Goal: Information Seeking & Learning: Learn about a topic

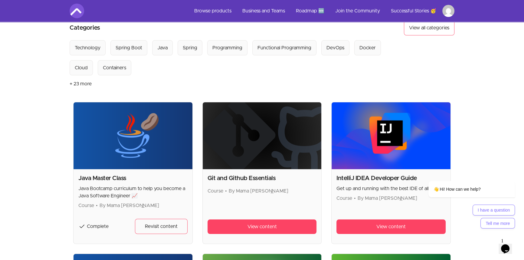
scroll to position [91, 0]
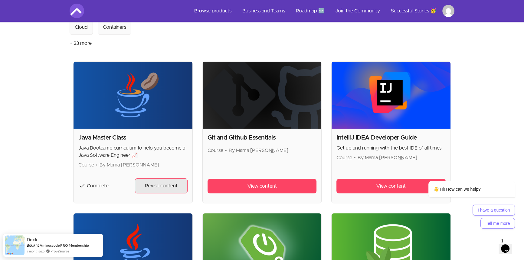
click at [156, 189] on link "Revisit content" at bounding box center [161, 185] width 53 height 15
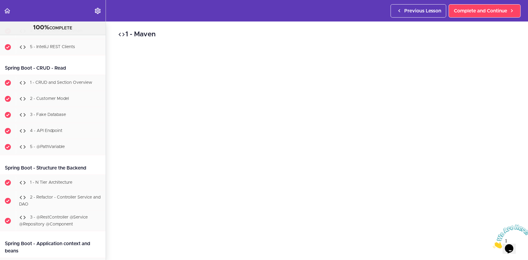
scroll to position [6189, 0]
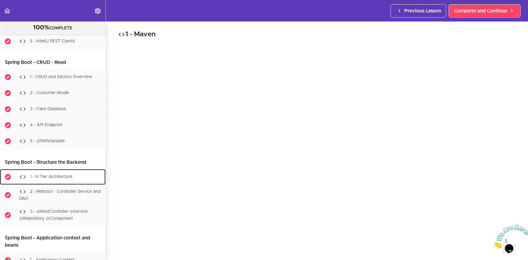
click at [63, 179] on span "1 - N Tier Architecture" at bounding box center [51, 177] width 42 height 4
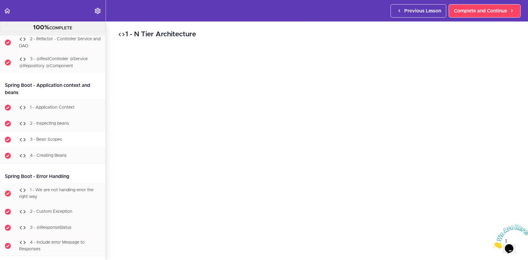
scroll to position [6342, 0]
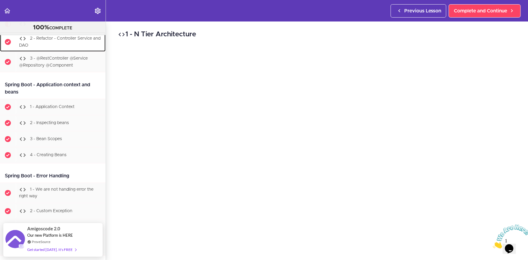
click at [51, 52] on div "2 - Refactor - Controller Service and DAO" at bounding box center [61, 42] width 90 height 20
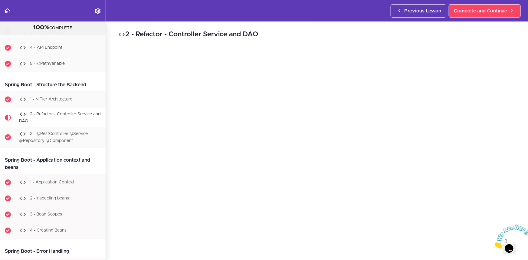
scroll to position [46, 0]
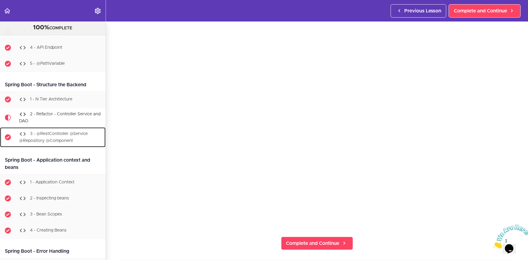
click at [91, 147] on div "3 - @RestController @Service @Repository @Component" at bounding box center [61, 137] width 90 height 20
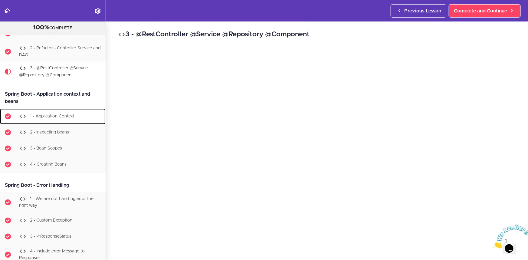
click at [33, 123] on div "1 - Application Context" at bounding box center [61, 116] width 90 height 13
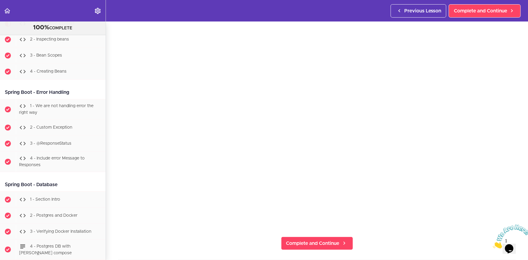
scroll to position [6380, 0]
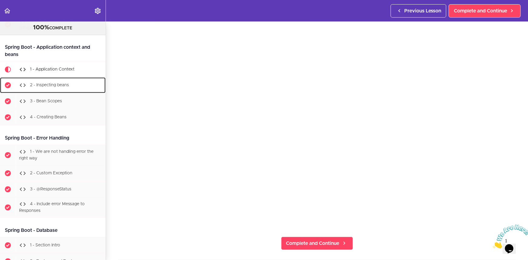
click at [39, 87] on span "2 - Inspecting beans" at bounding box center [49, 85] width 39 height 4
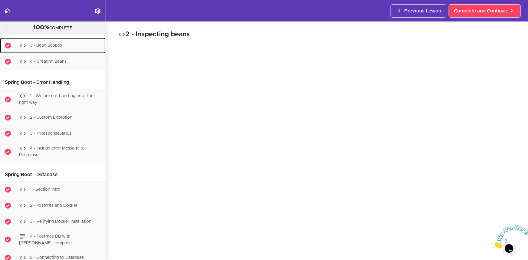
scroll to position [6442, 0]
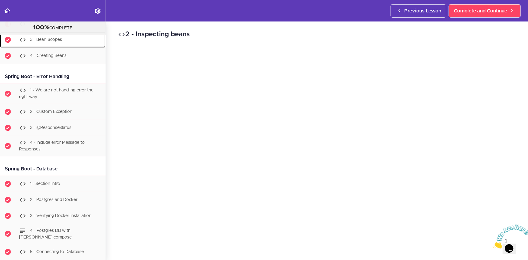
click at [70, 46] on div "3 - Bean Scopes" at bounding box center [61, 39] width 90 height 13
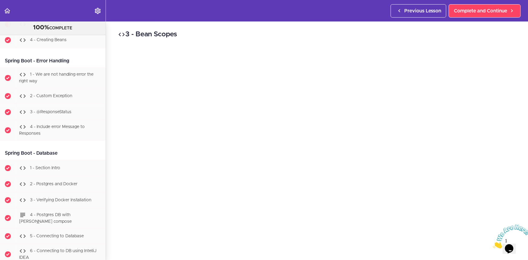
scroll to position [46, 0]
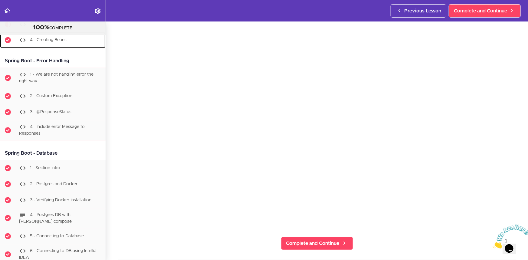
click at [60, 42] on span "4 - Creating Beans" at bounding box center [48, 40] width 37 height 4
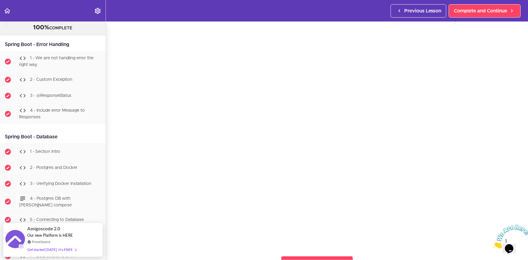
scroll to position [26, 0]
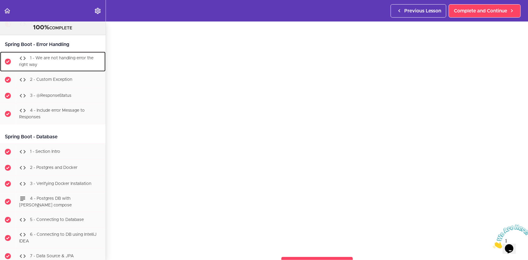
click at [60, 67] on span "1 - We are not handling error the right way" at bounding box center [56, 61] width 74 height 11
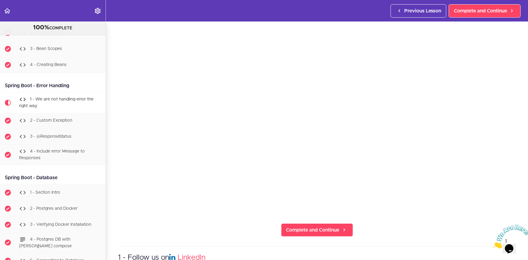
scroll to position [46, 0]
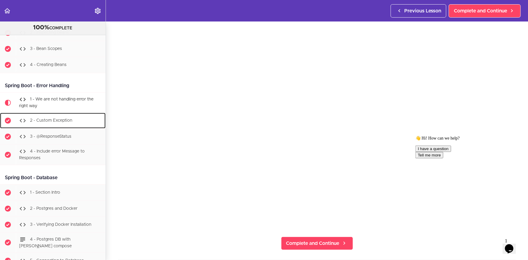
click at [51, 123] on span "2 - Custom Exception" at bounding box center [51, 120] width 42 height 4
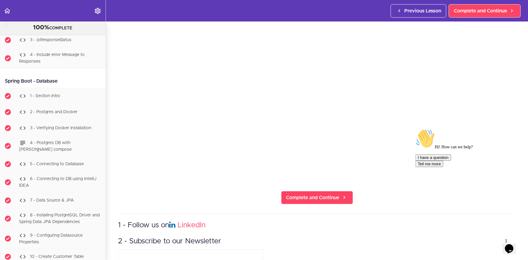
scroll to position [45, 0]
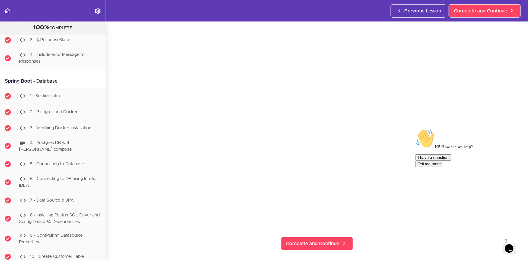
click at [435, 167] on div "I have a question Tell me more" at bounding box center [469, 160] width 109 height 13
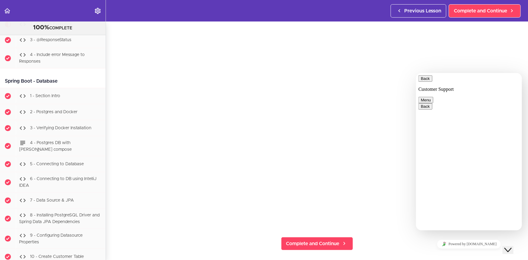
click at [507, 246] on div "Close Chat This icon closes the chat window." at bounding box center [507, 249] width 7 height 7
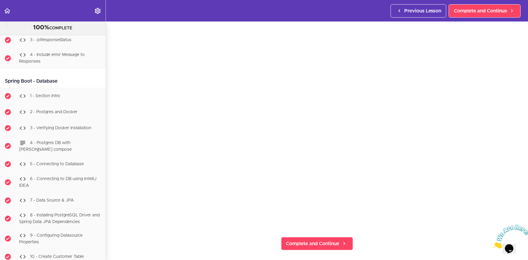
scroll to position [0, 0]
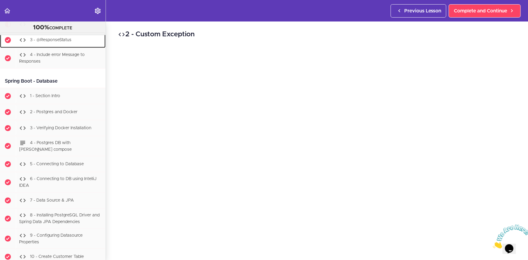
click at [51, 42] on span "3 - @ResponseStatus" at bounding box center [50, 40] width 41 height 4
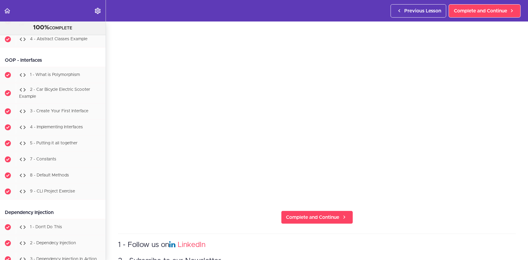
scroll to position [3805, 0]
